Goal: Task Accomplishment & Management: Use online tool/utility

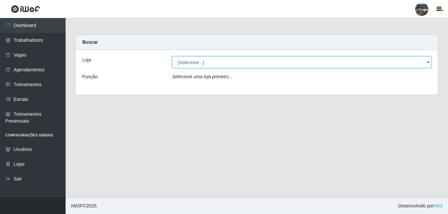
click at [197, 66] on select "[Selecione...] Gostinho da Roça" at bounding box center [301, 61] width 259 height 11
select select "303"
click at [172, 56] on select "[Selecione...] Gostinho da Roça" at bounding box center [301, 61] width 259 height 11
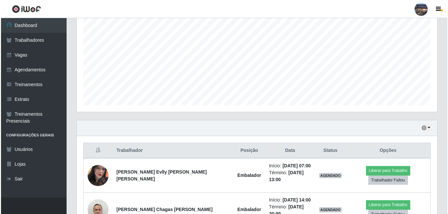
scroll to position [164, 0]
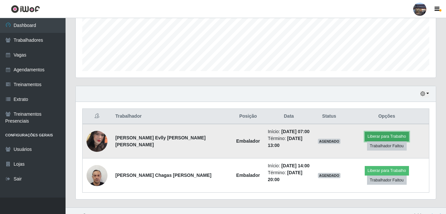
click at [365, 141] on button "Liberar para Trabalho" at bounding box center [387, 136] width 44 height 9
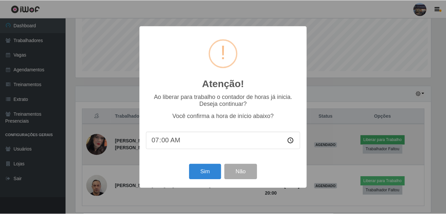
scroll to position [136, 357]
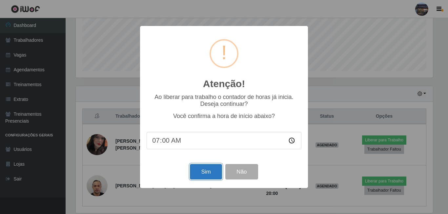
click at [215, 174] on button "Sim" at bounding box center [206, 171] width 32 height 15
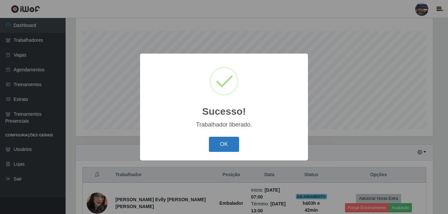
click at [225, 147] on button "OK" at bounding box center [224, 143] width 31 height 15
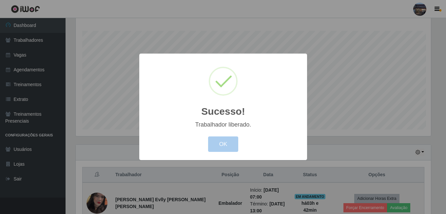
scroll to position [136, 360]
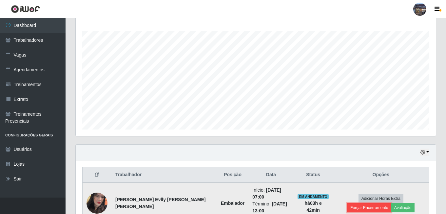
click at [386, 203] on button "Forçar Encerramento" at bounding box center [370, 207] width 44 height 9
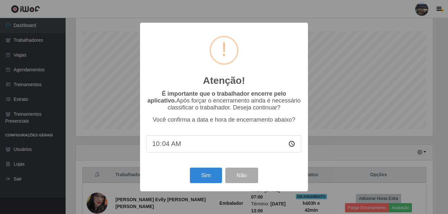
type input "10:45"
click at [212, 178] on button "Sim" at bounding box center [206, 174] width 32 height 15
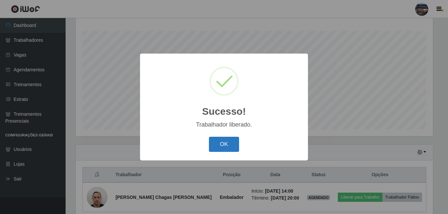
click at [234, 145] on button "OK" at bounding box center [224, 143] width 31 height 15
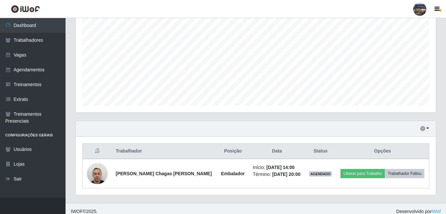
scroll to position [134, 0]
